Goal: Check status: Check status

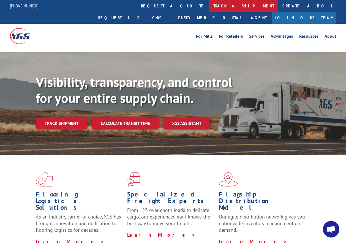
click at [209, 7] on link "track a shipment" at bounding box center [243, 6] width 69 height 12
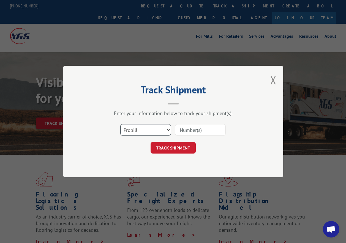
click at [137, 128] on select "Select category... Probill BOL PO" at bounding box center [145, 130] width 51 height 12
select select "bol"
click at [120, 124] on select "Select category... Probill BOL PO" at bounding box center [145, 130] width 51 height 12
click at [190, 132] on input at bounding box center [200, 130] width 51 height 12
type input "50863834"
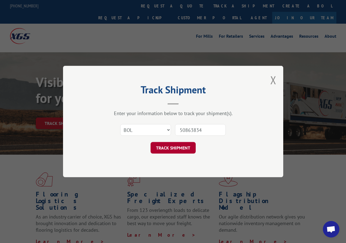
click at [170, 150] on button "TRACK SHIPMENT" at bounding box center [173, 148] width 45 height 12
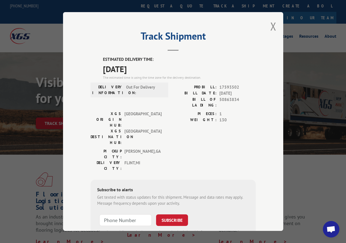
click at [270, 23] on button "Close modal" at bounding box center [273, 26] width 6 height 15
